Goal: Find specific page/section: Find specific page/section

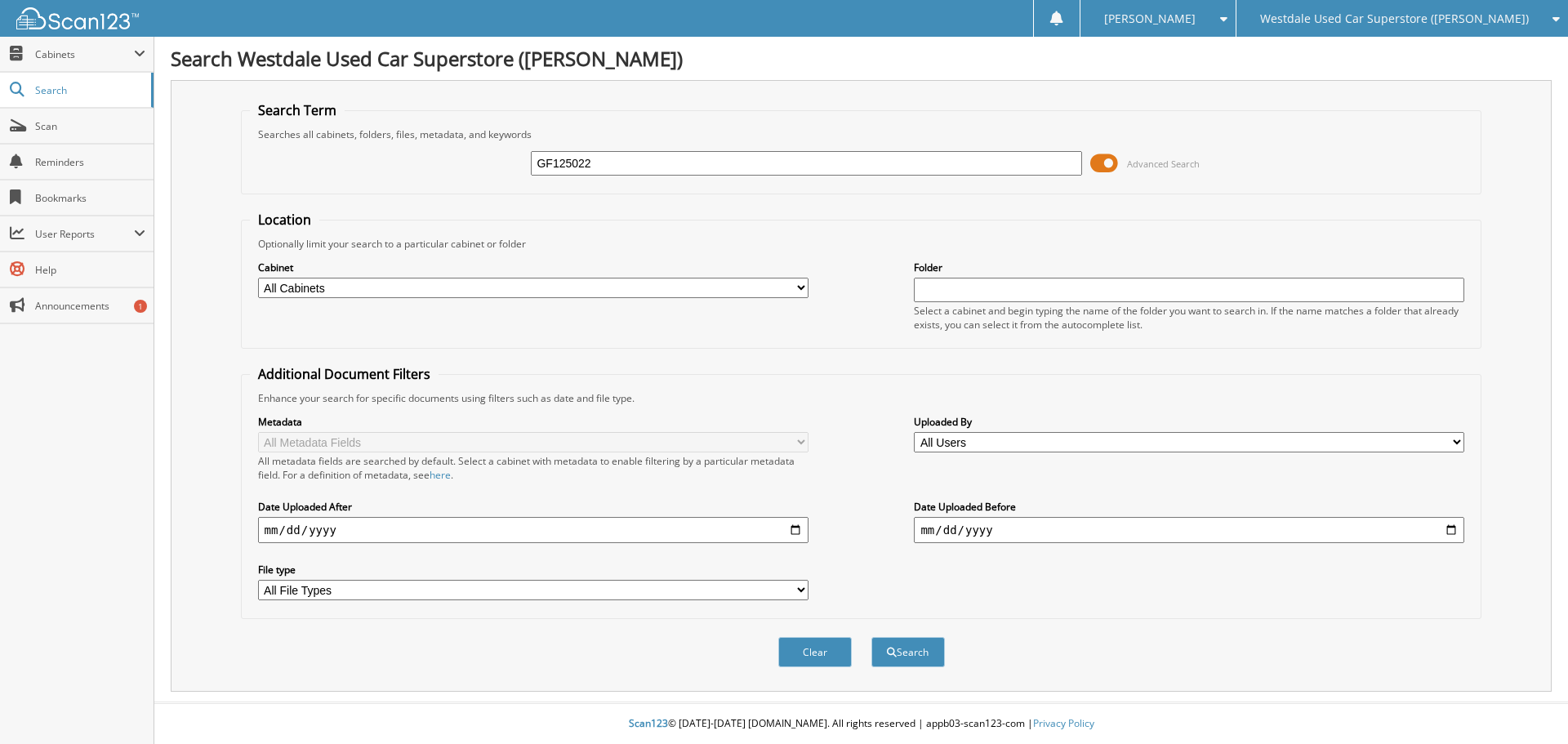
type input "GF125022"
click at [1111, 171] on span at bounding box center [1104, 164] width 28 height 24
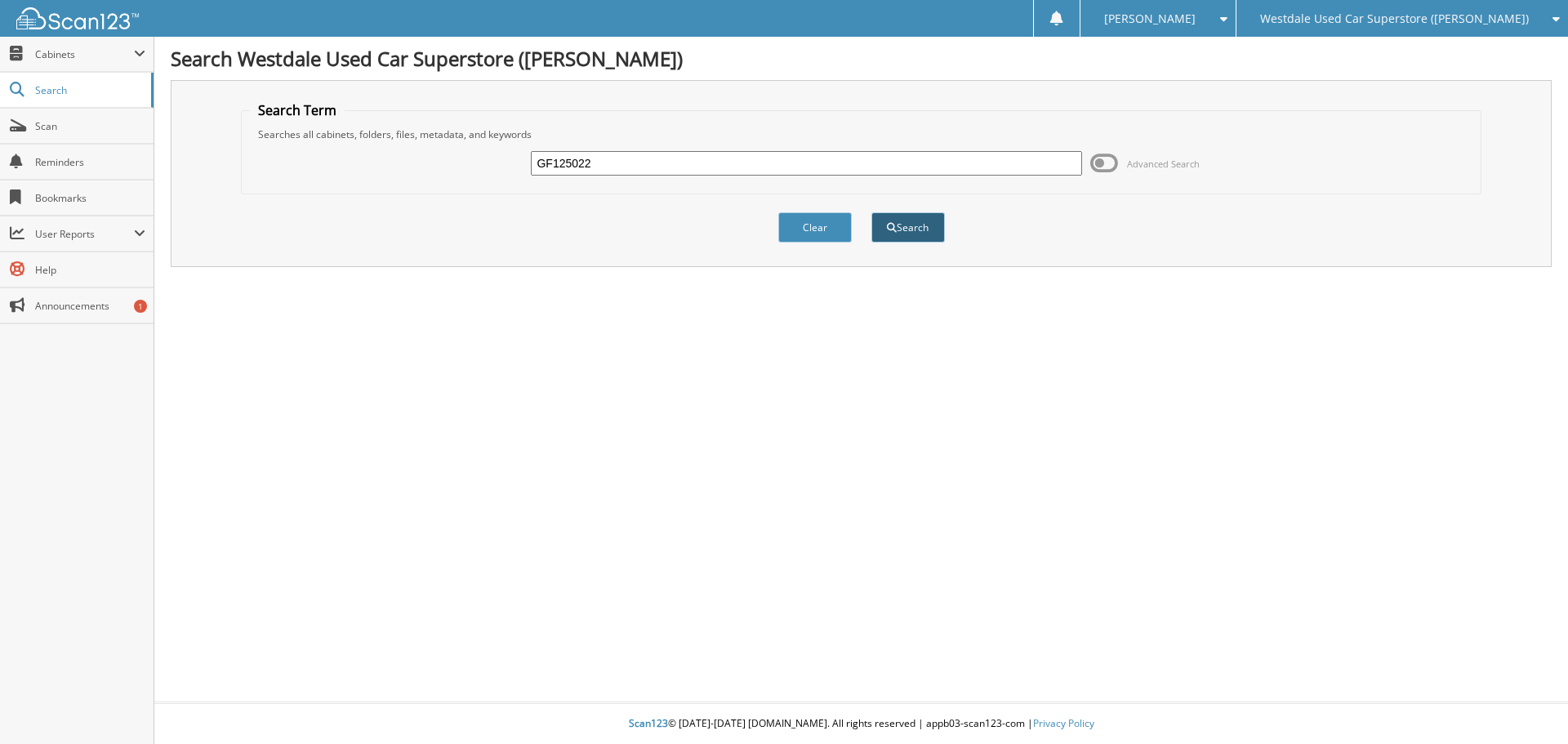
click at [886, 216] on button "Search" at bounding box center [908, 227] width 74 height 30
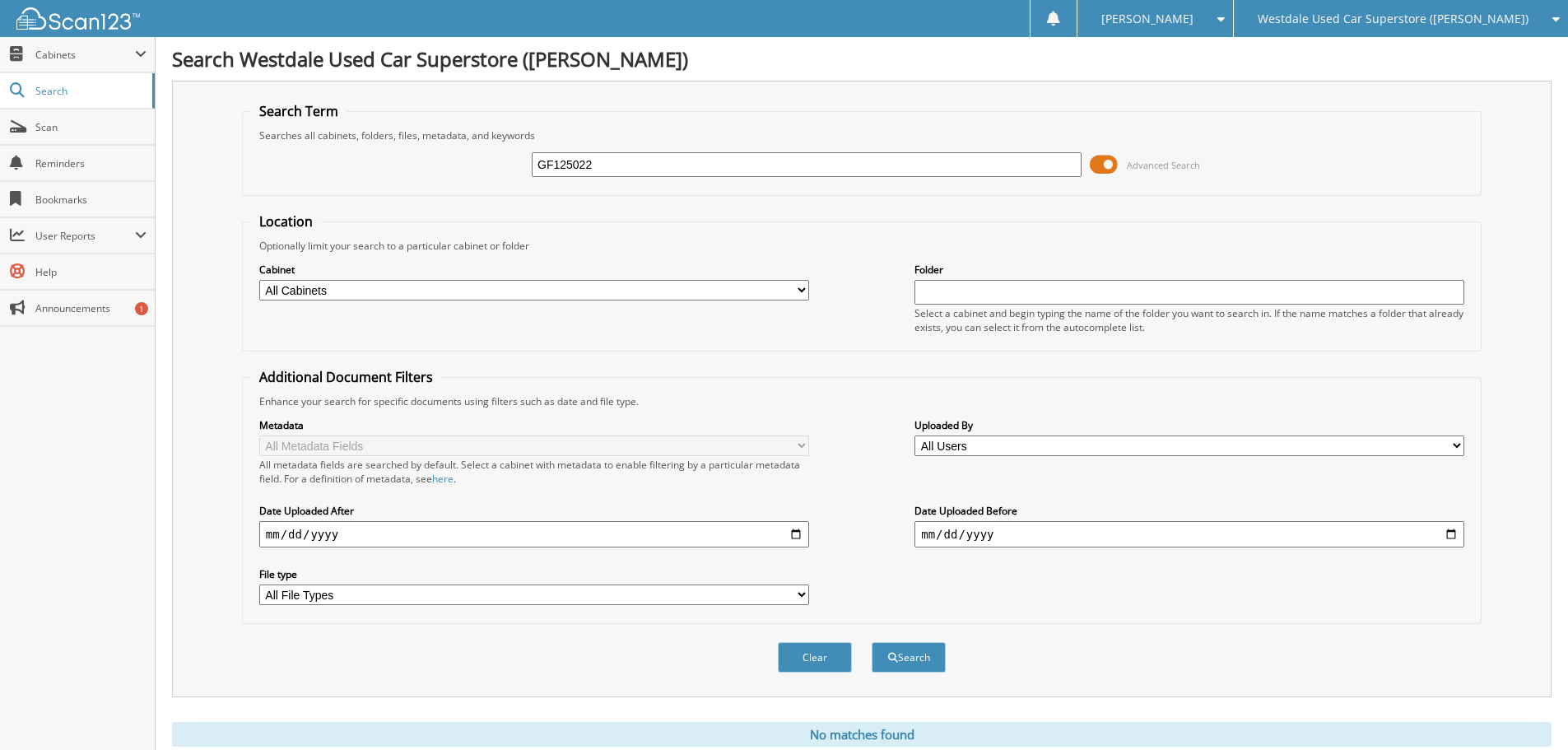
click at [1100, 167] on span at bounding box center [1104, 165] width 28 height 24
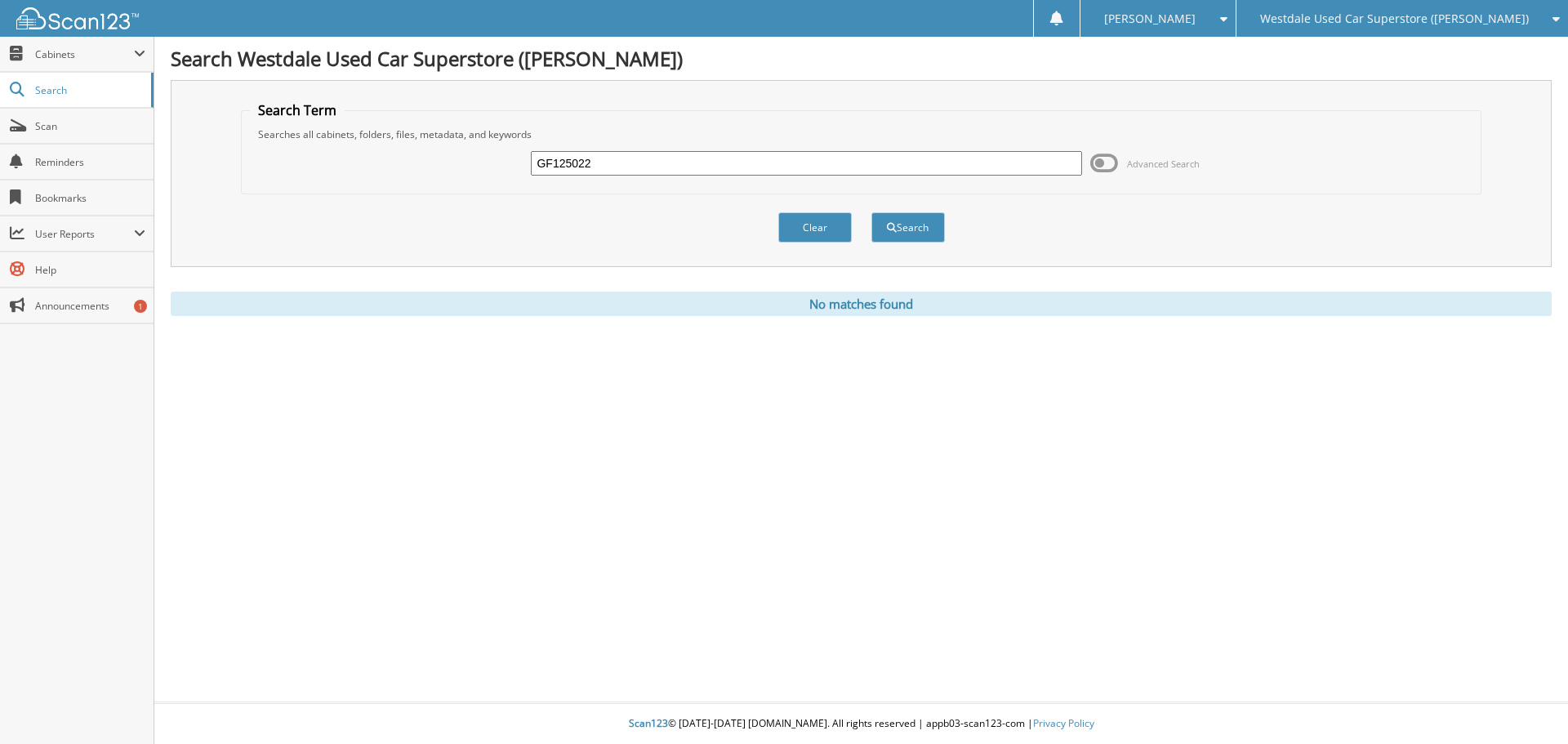
click at [1483, 8] on div "Westdale Used Car Superstore ([PERSON_NAME])" at bounding box center [1403, 18] width 315 height 36
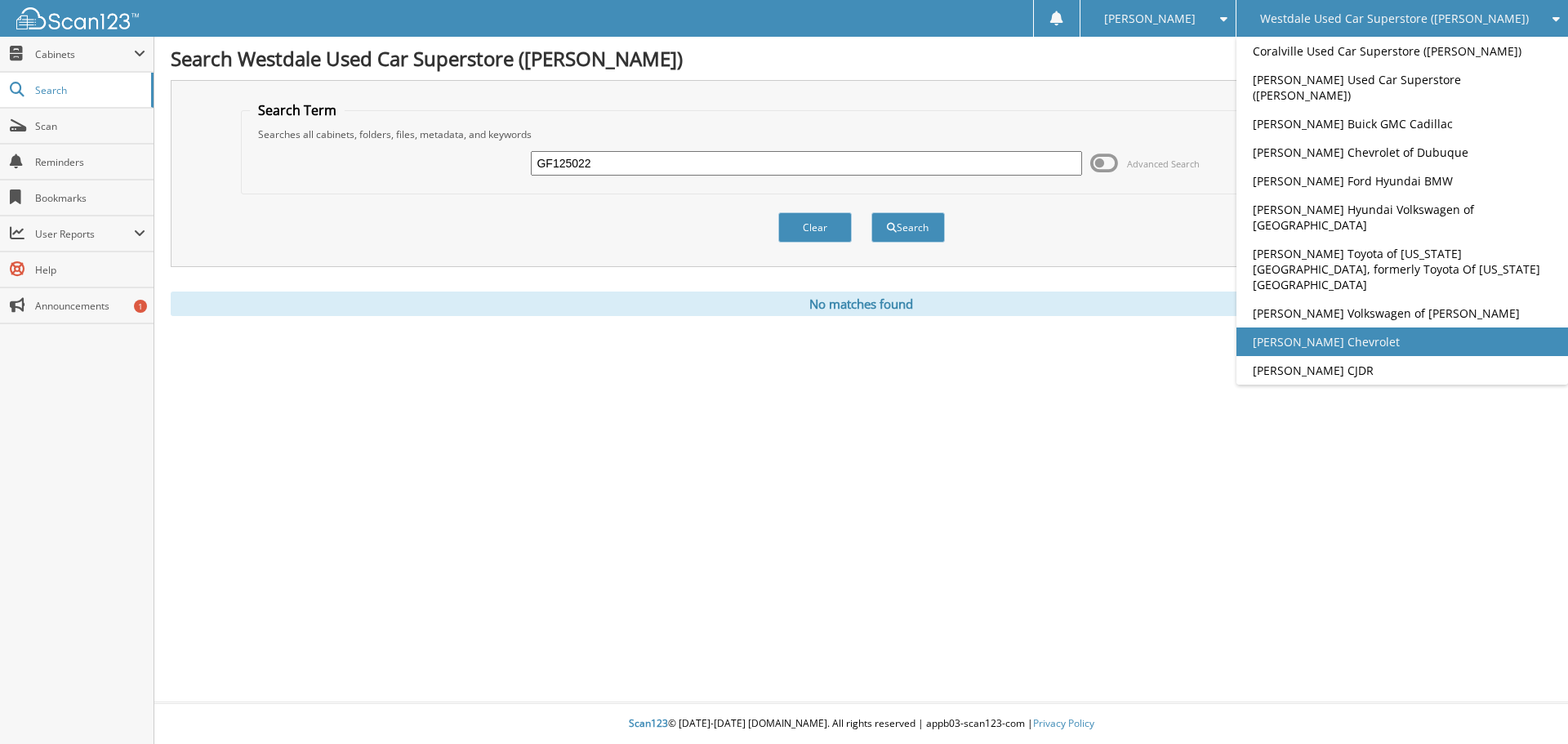
click at [1434, 327] on link "[PERSON_NAME] Chevrolet" at bounding box center [1402, 341] width 332 height 29
